Goal: Task Accomplishment & Management: Use online tool/utility

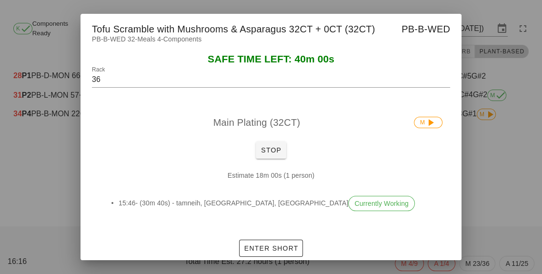
click at [270, 187] on div "Estimate 18m 00s (1 person) 15:46- (30m 40s) - tamneih, [GEOGRAPHIC_DATA], Mari…" at bounding box center [271, 194] width 358 height 64
click at [270, 159] on button "Stop" at bounding box center [271, 149] width 30 height 17
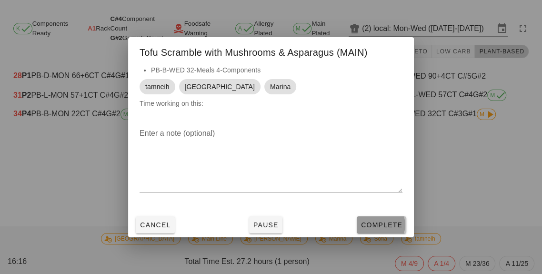
click at [388, 229] on span "Complete" at bounding box center [382, 225] width 42 height 8
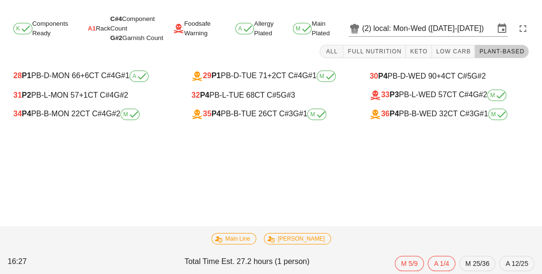
click at [236, 103] on div "32 P4 PB-L-TUE 68 CT C#5 G#3" at bounding box center [271, 95] width 174 height 19
click at [234, 102] on div "32 P4 PB-L-TUE 68 CT C#5 G#3" at bounding box center [271, 95] width 174 height 19
click at [224, 97] on div "32 P4 PB-L-TUE 68 CT C#5 G#3" at bounding box center [271, 95] width 159 height 9
type input "32"
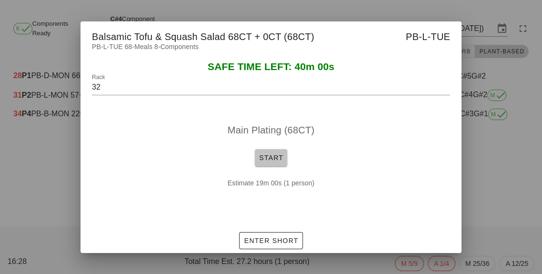
click at [261, 166] on button "Start" at bounding box center [271, 157] width 32 height 17
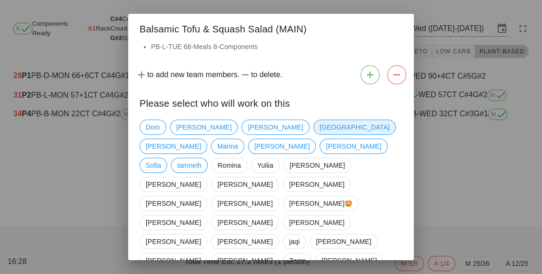
click at [320, 133] on span "[GEOGRAPHIC_DATA]" at bounding box center [355, 127] width 70 height 14
click at [202, 158] on span "tamneih" at bounding box center [189, 165] width 24 height 14
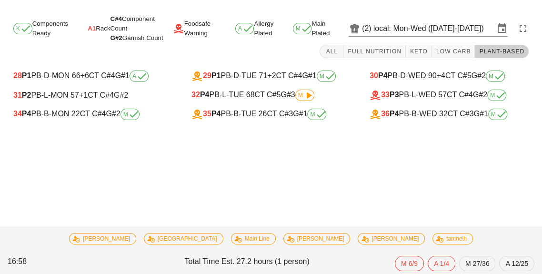
click at [296, 90] on div "32 P4 PB-L-TUE 68 CT C#5 G#3 M" at bounding box center [271, 95] width 159 height 11
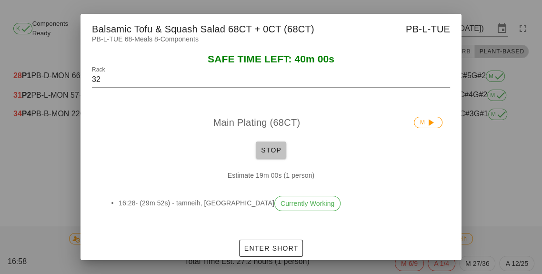
click at [278, 154] on span "Stop" at bounding box center [271, 150] width 23 height 8
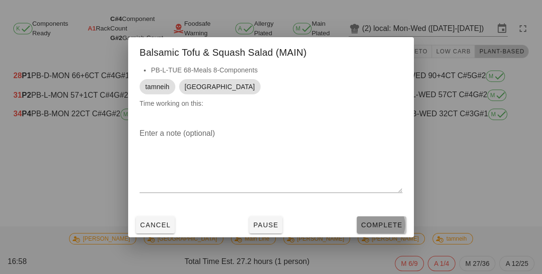
click at [393, 229] on span "Complete" at bounding box center [382, 225] width 42 height 8
